Goal: Transaction & Acquisition: Purchase product/service

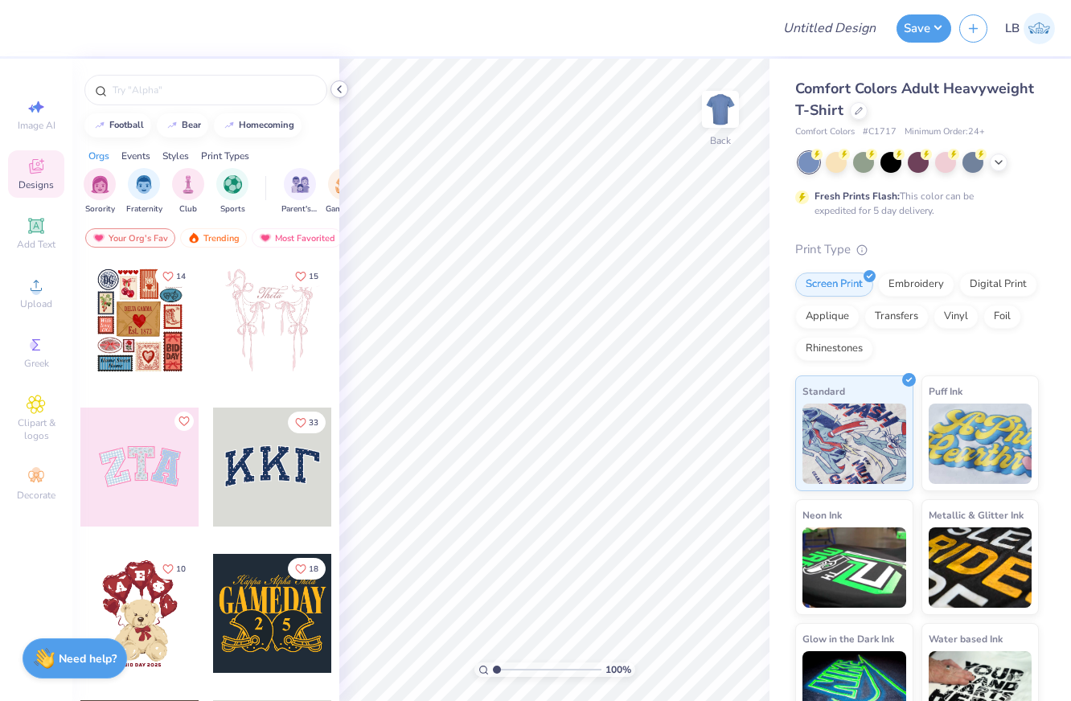
click at [335, 88] on icon at bounding box center [339, 89] width 13 height 13
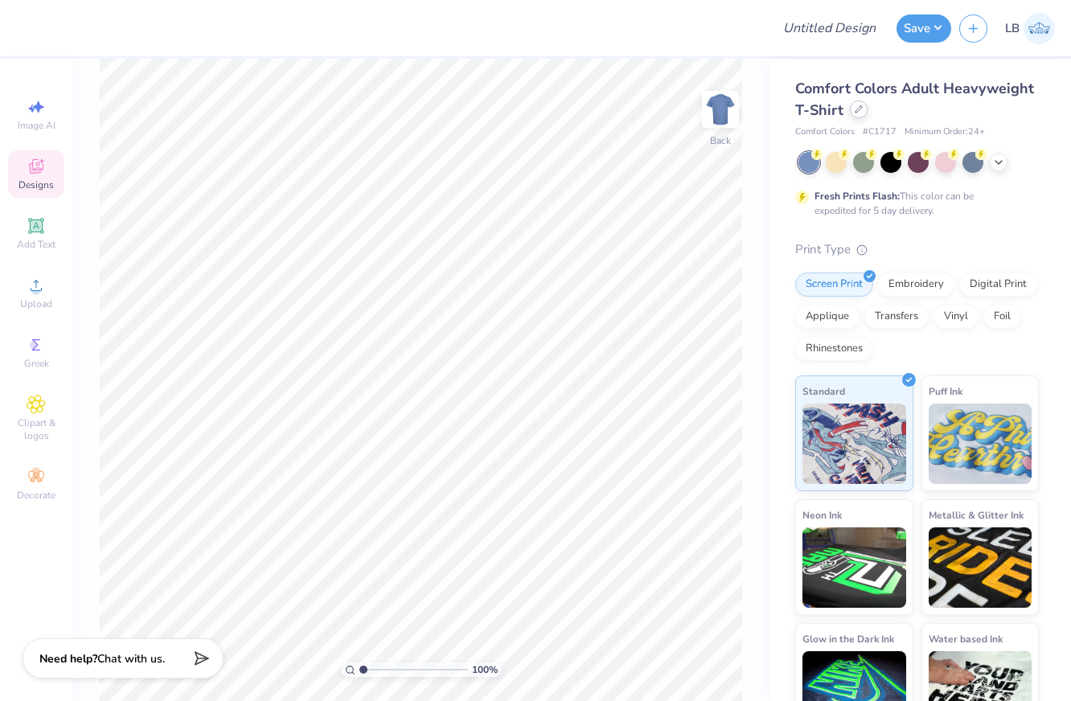
click at [855, 112] on icon at bounding box center [858, 109] width 6 height 6
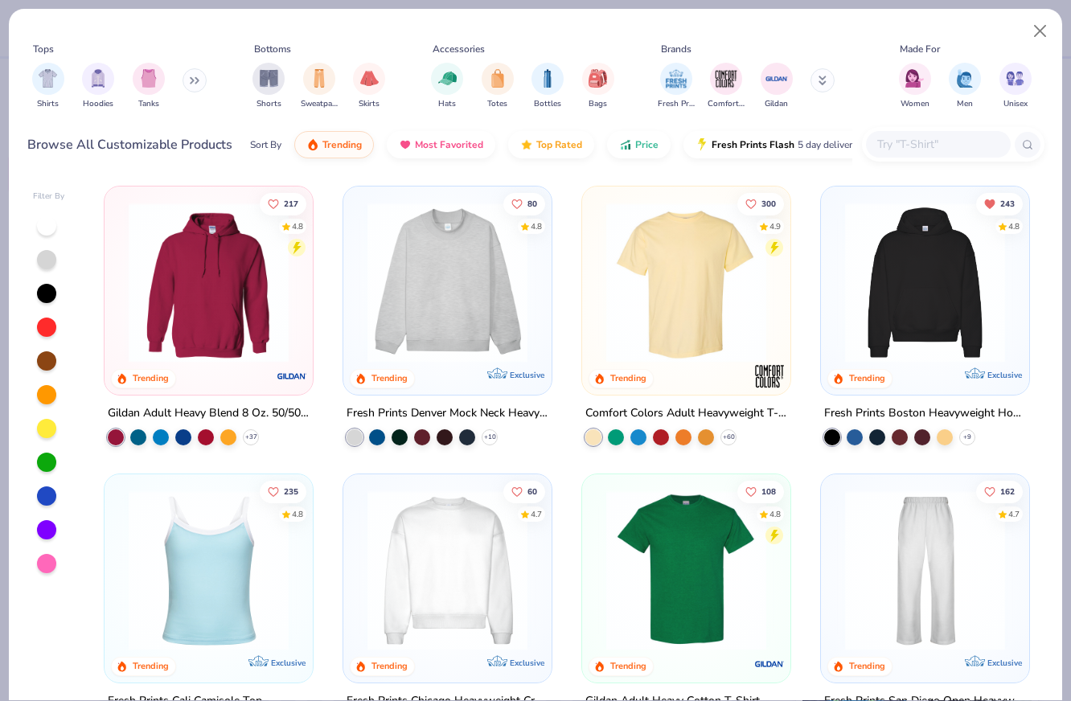
click at [954, 133] on div at bounding box center [938, 144] width 145 height 27
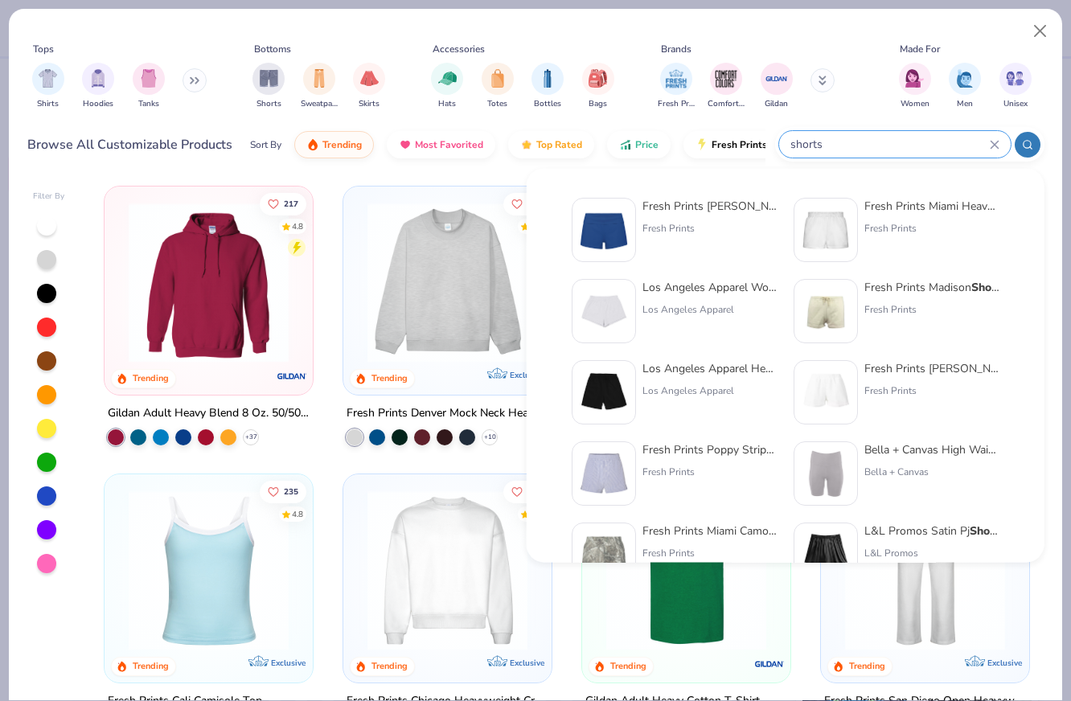
type input "shorts"
click at [930, 210] on div "Fresh Prints Miami Heavyweight Shorts" at bounding box center [931, 206] width 135 height 17
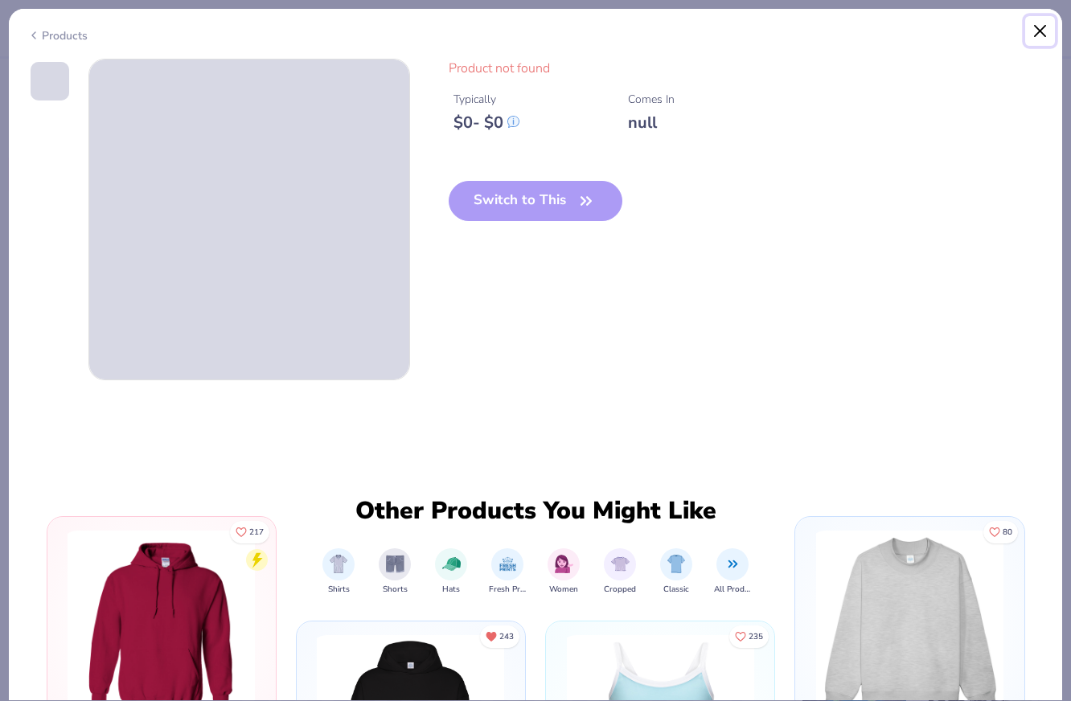
click at [1043, 29] on button "Close" at bounding box center [1040, 31] width 31 height 31
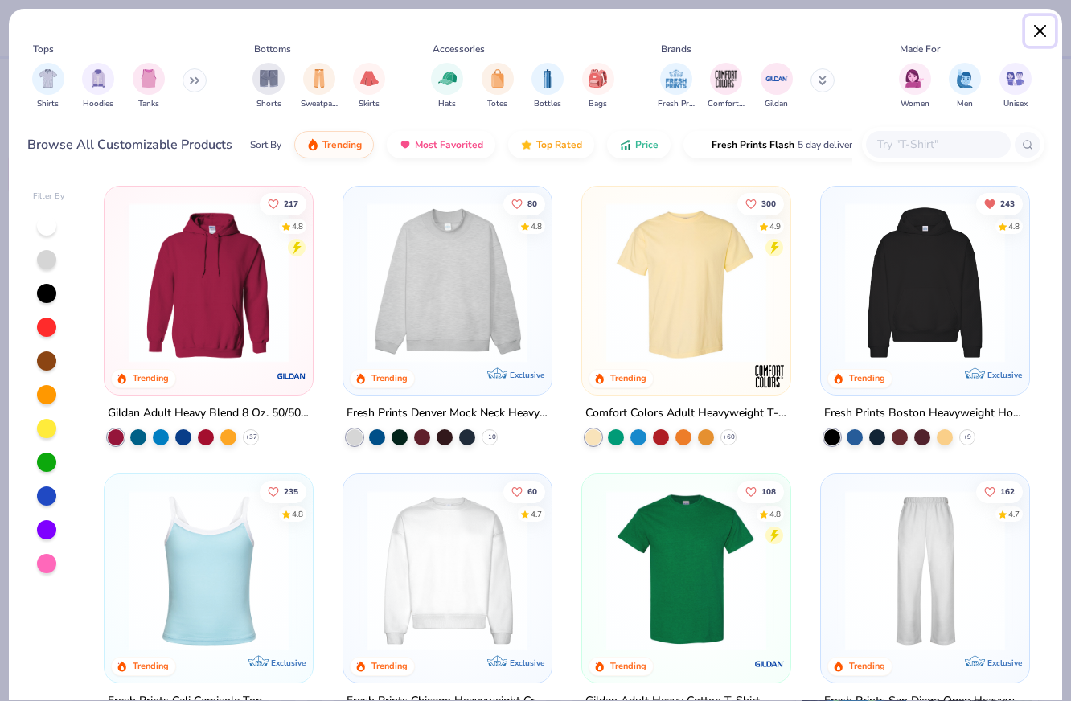
click at [1043, 29] on button "Close" at bounding box center [1040, 31] width 31 height 31
